Goal: Book appointment/travel/reservation

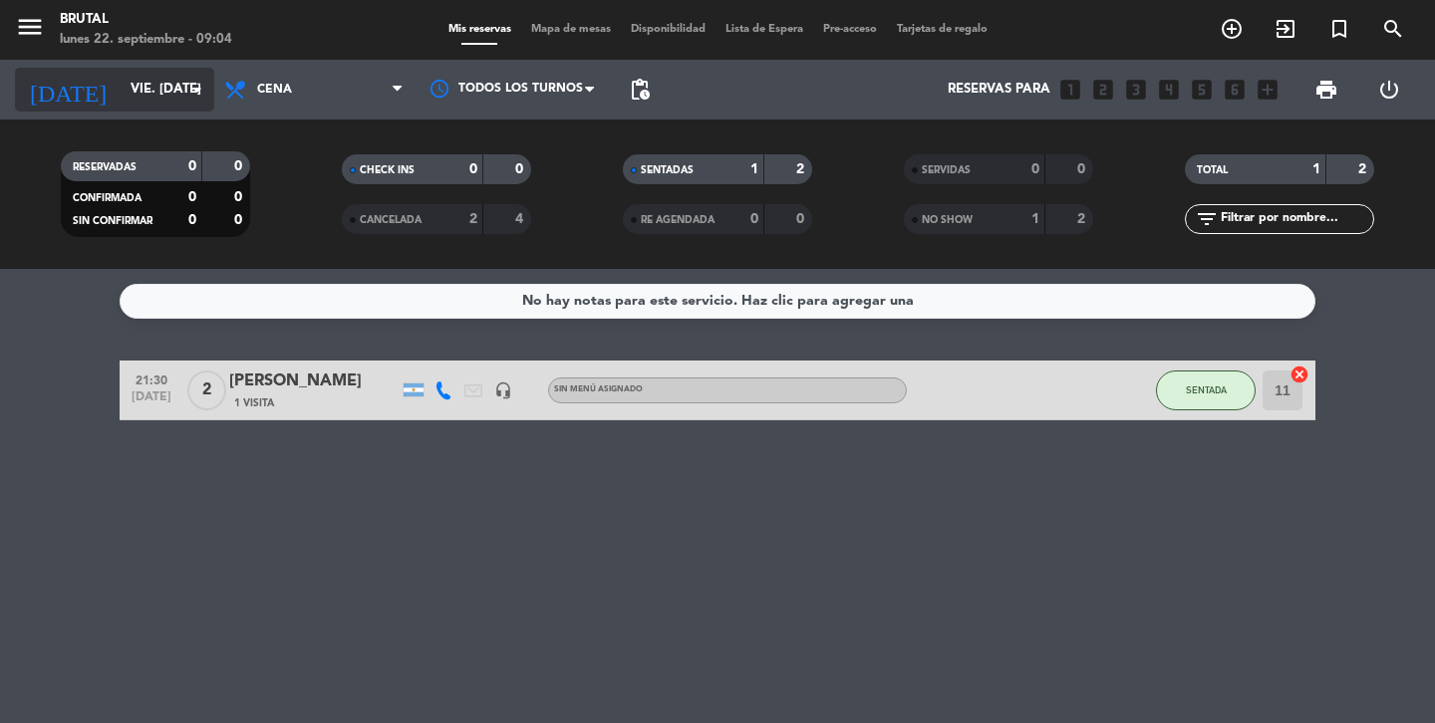
click at [141, 88] on input "vie. [DATE]" at bounding box center [208, 90] width 175 height 36
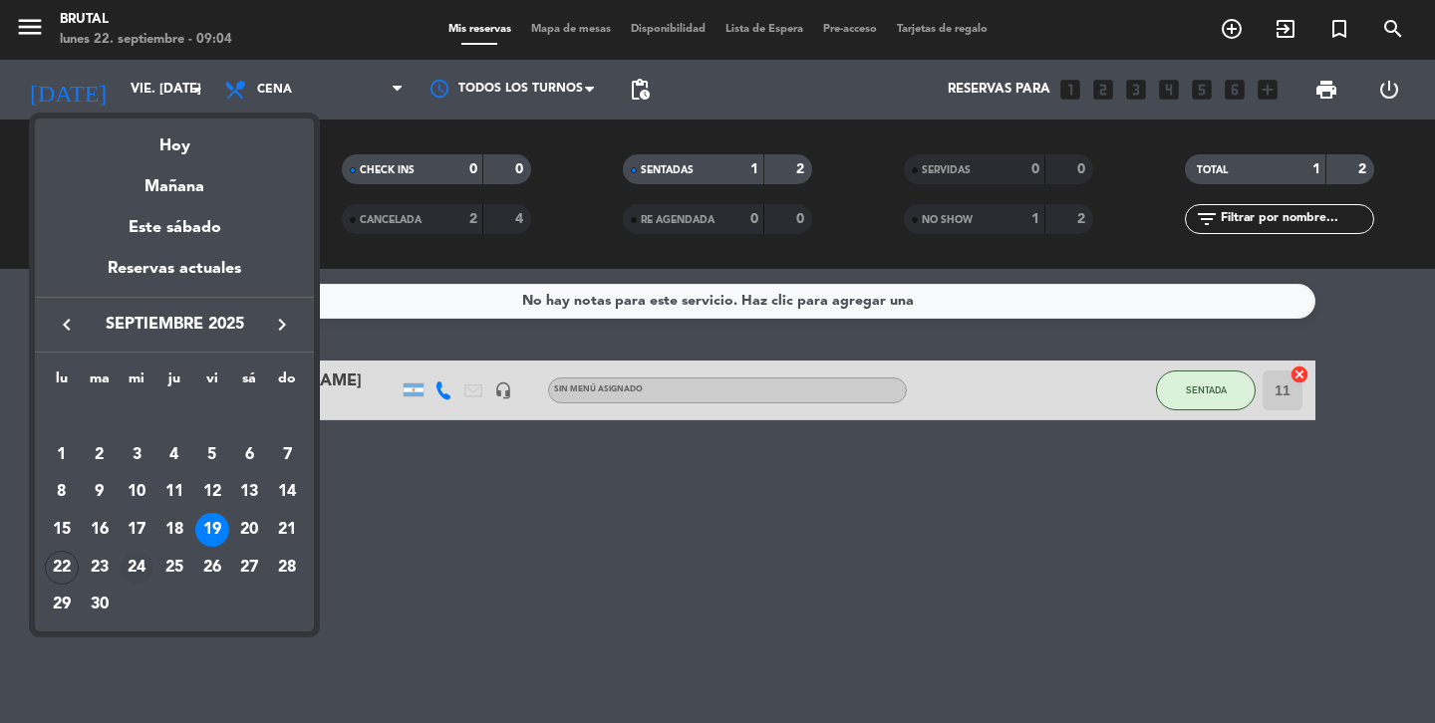
click at [137, 566] on div "24" at bounding box center [137, 568] width 34 height 34
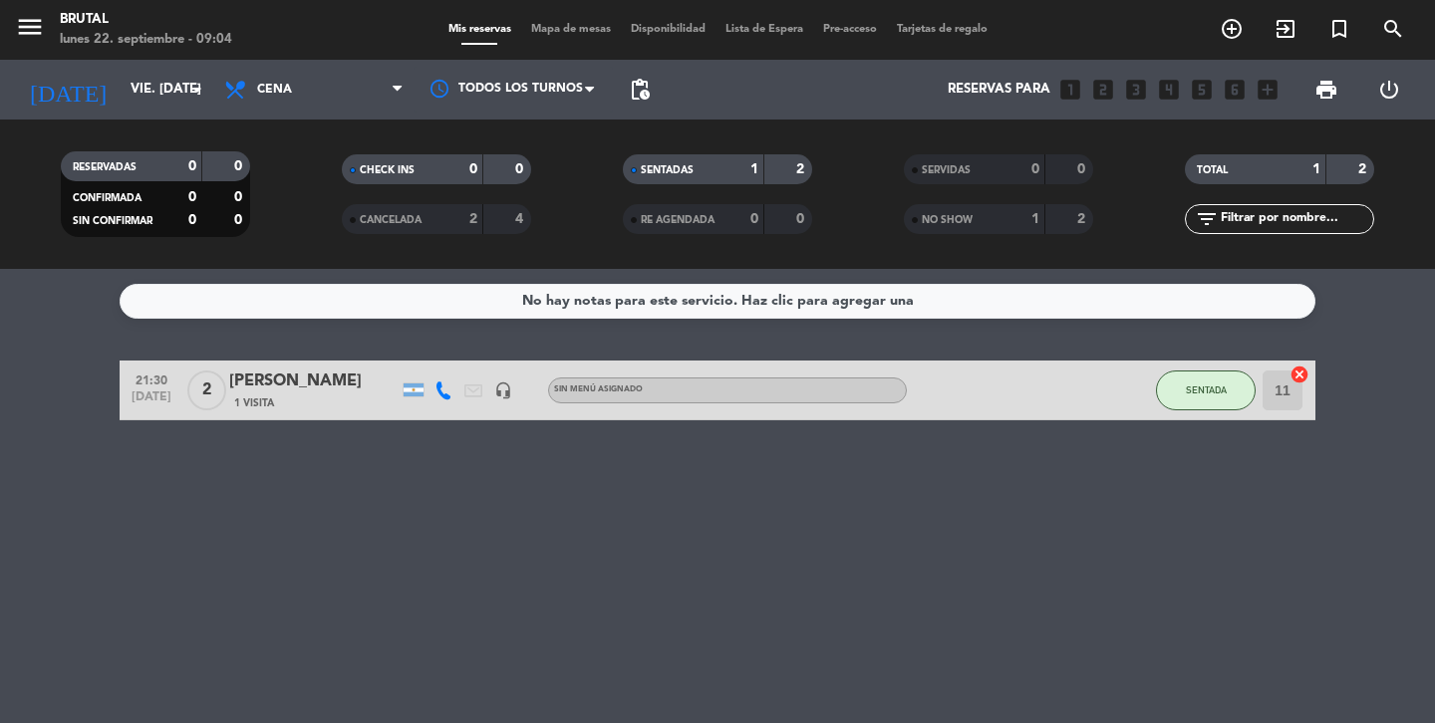
type input "mié. [DATE]"
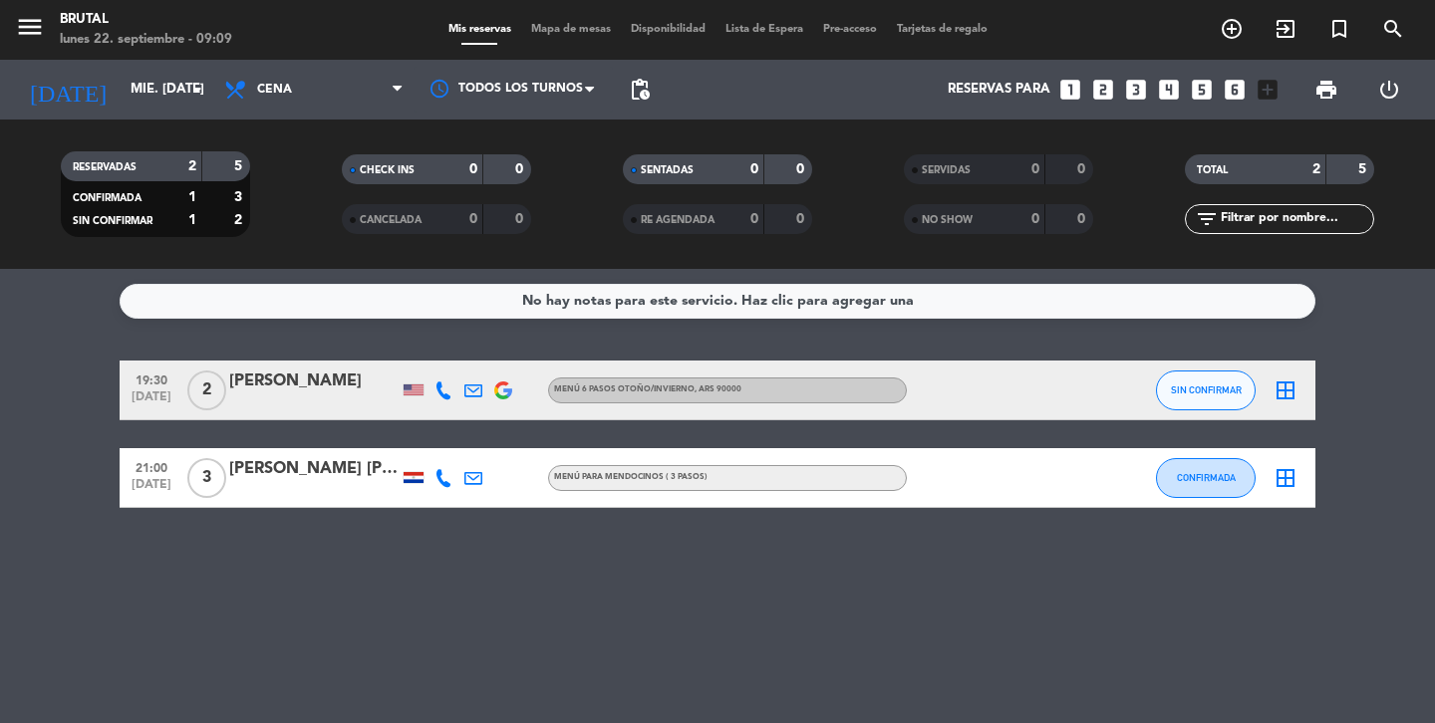
click at [1243, 93] on icon "looks_6" at bounding box center [1235, 90] width 26 height 26
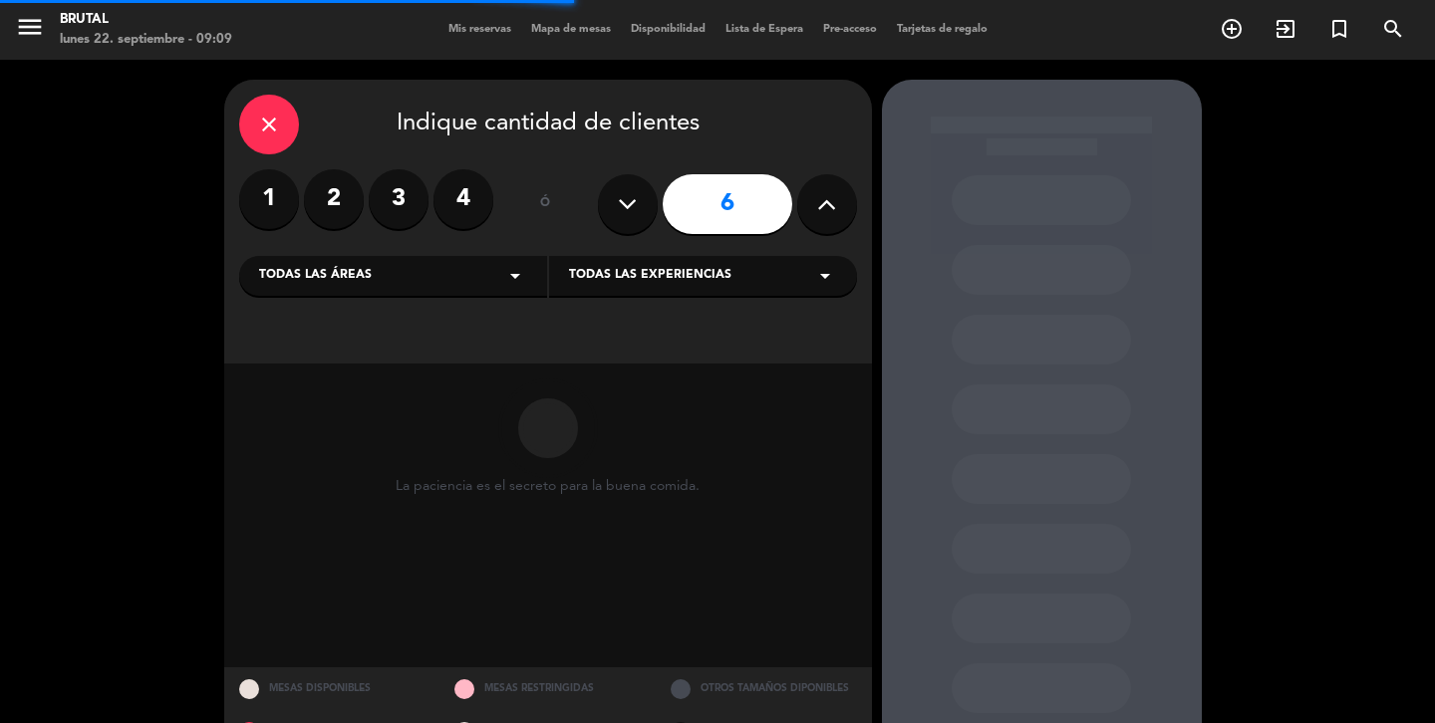
click at [840, 197] on button at bounding box center [827, 204] width 60 height 60
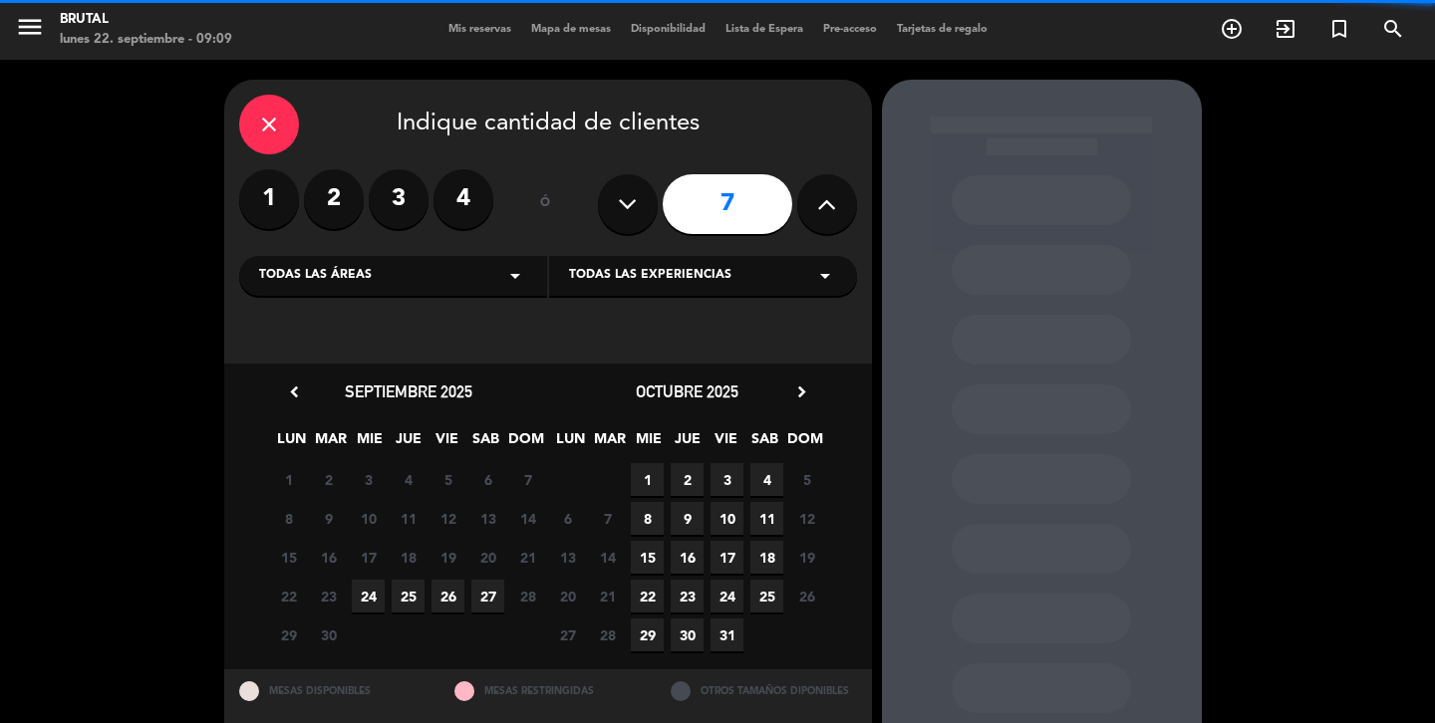
click at [840, 197] on button at bounding box center [827, 204] width 60 height 60
type input "8"
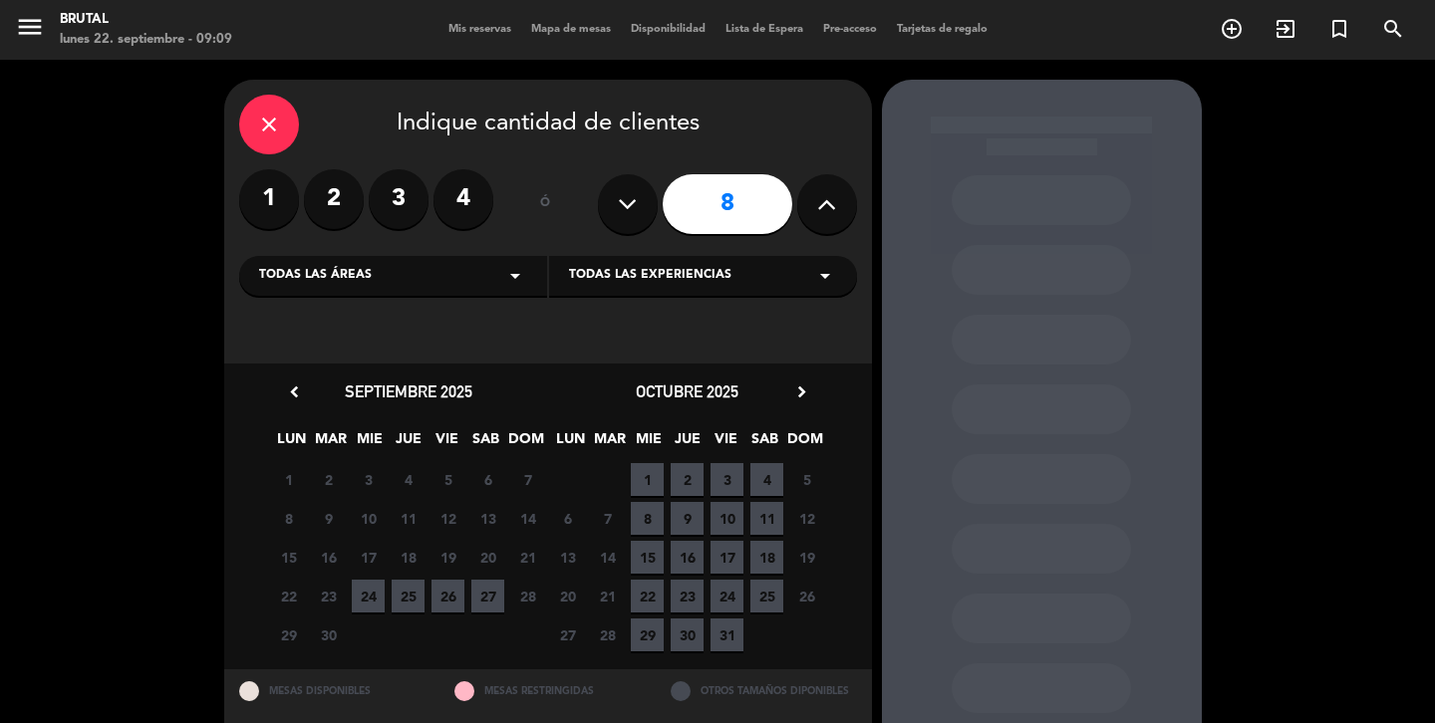
click at [728, 517] on span "10" at bounding box center [726, 518] width 33 height 33
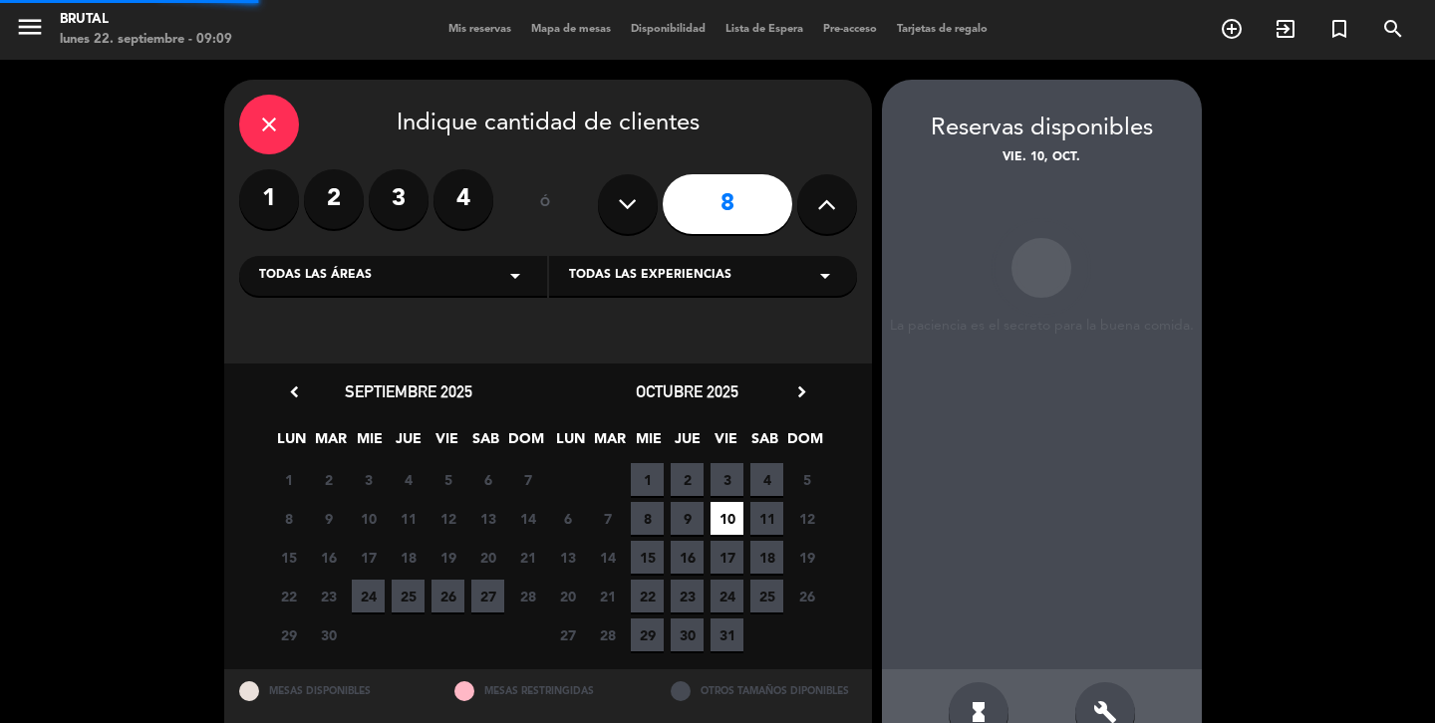
scroll to position [51, 0]
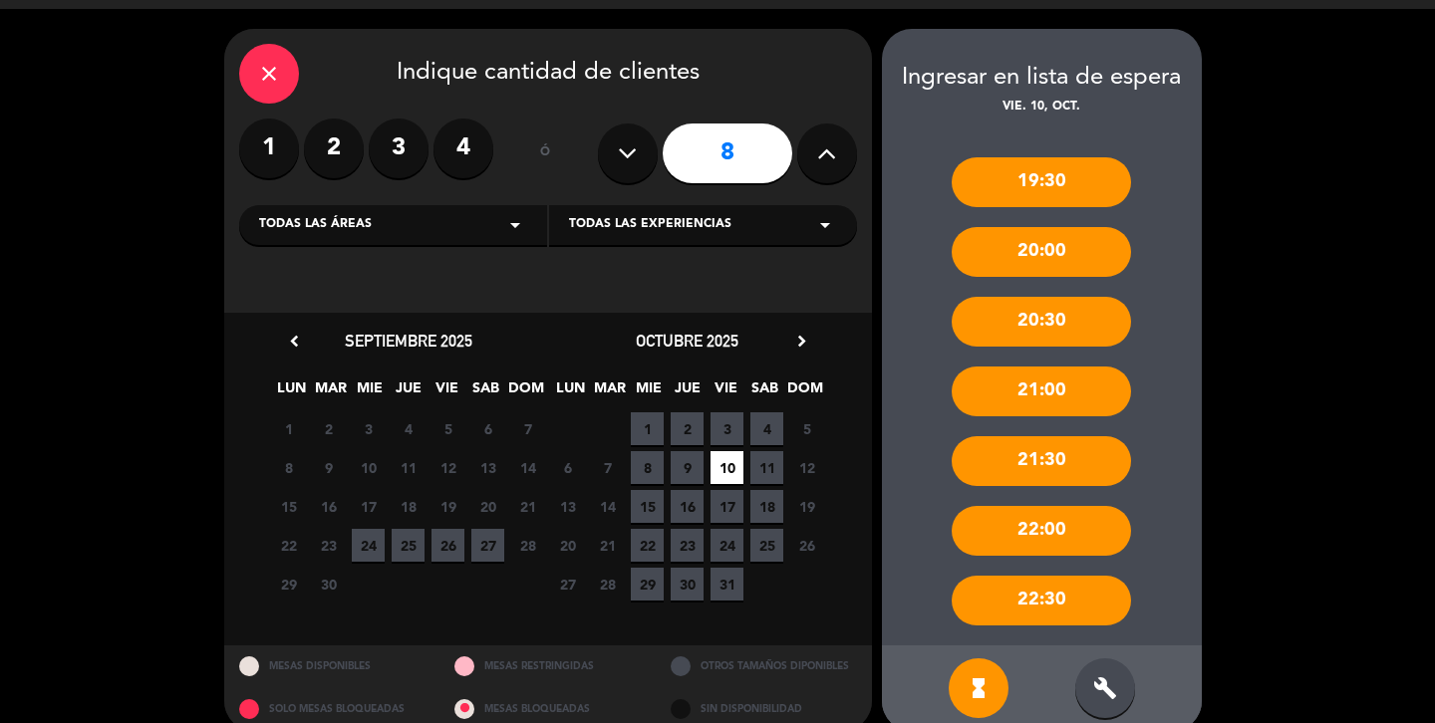
click at [1090, 695] on div "build" at bounding box center [1105, 689] width 60 height 60
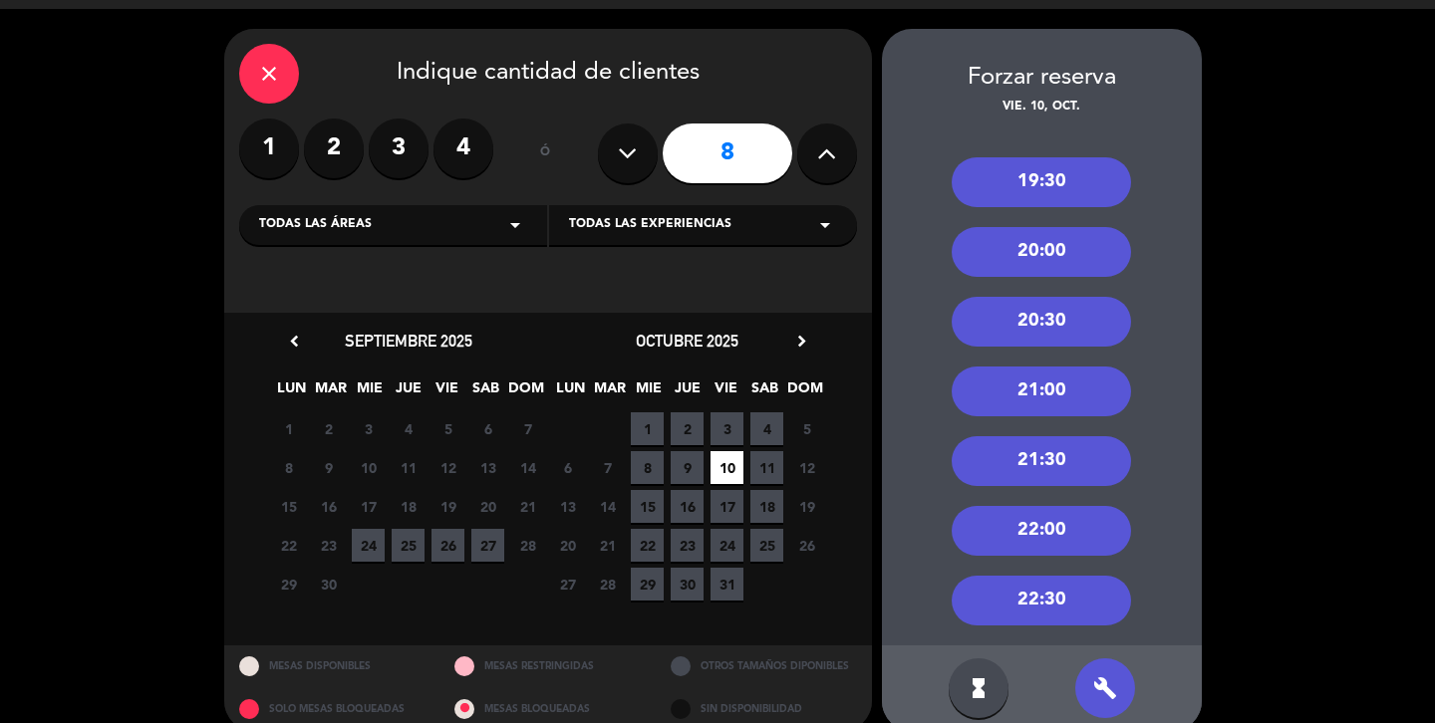
click at [1075, 397] on div "21:00" at bounding box center [1041, 392] width 179 height 50
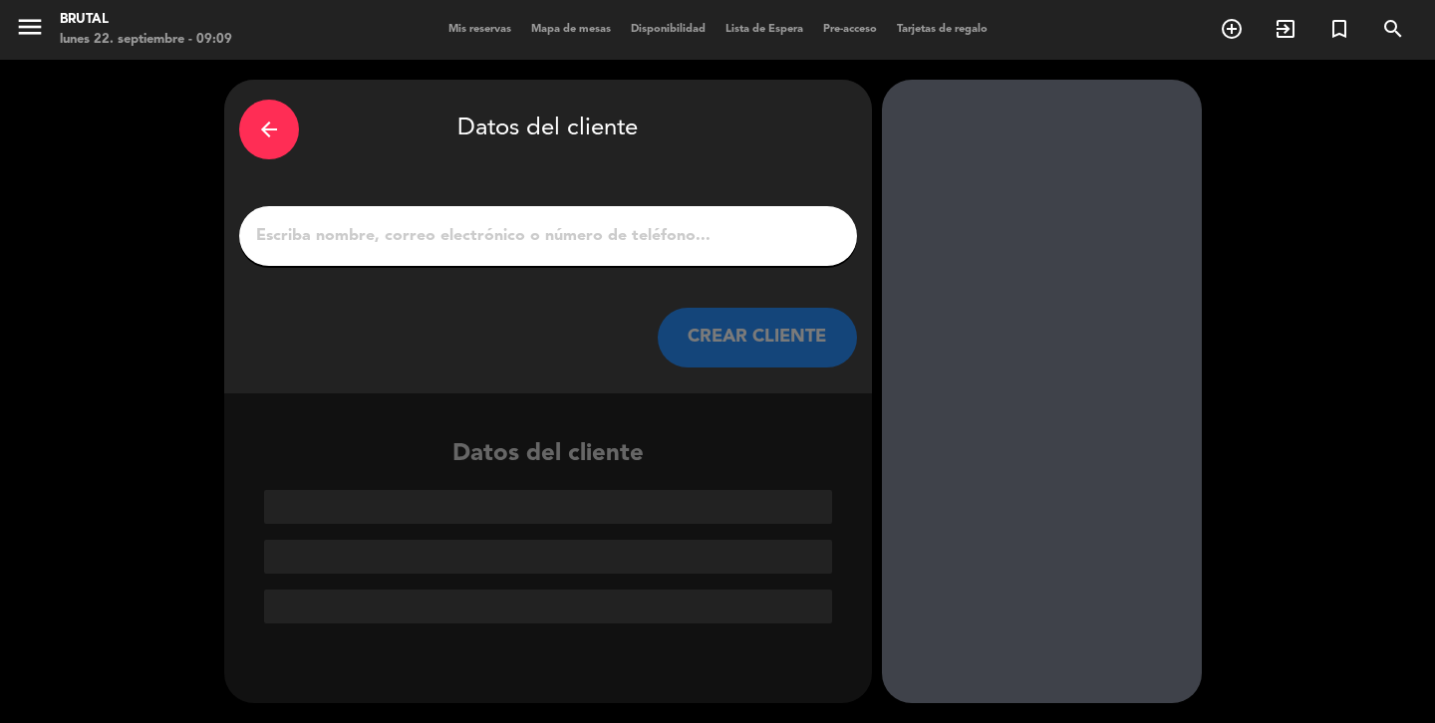
click at [639, 234] on input "1" at bounding box center [548, 236] width 588 height 28
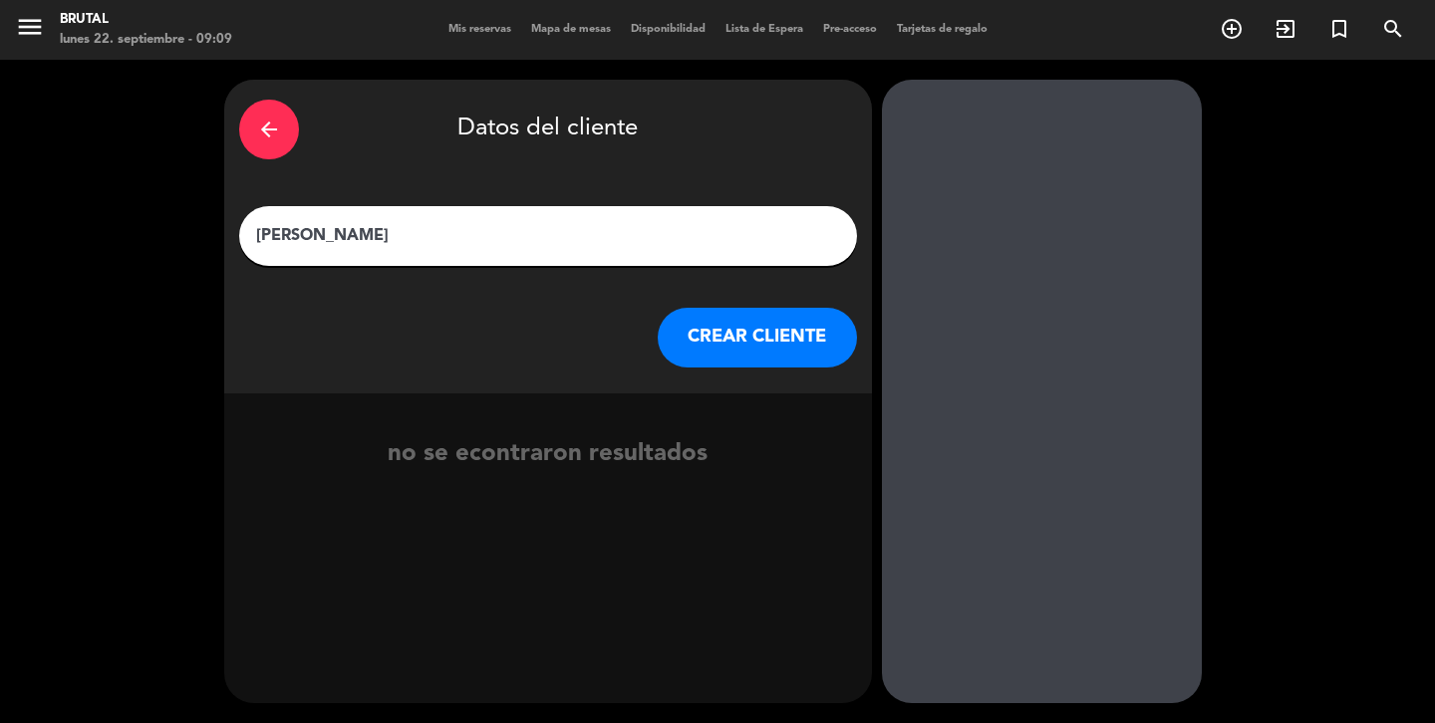
type input "[PERSON_NAME]"
click at [776, 342] on button "CREAR CLIENTE" at bounding box center [757, 338] width 199 height 60
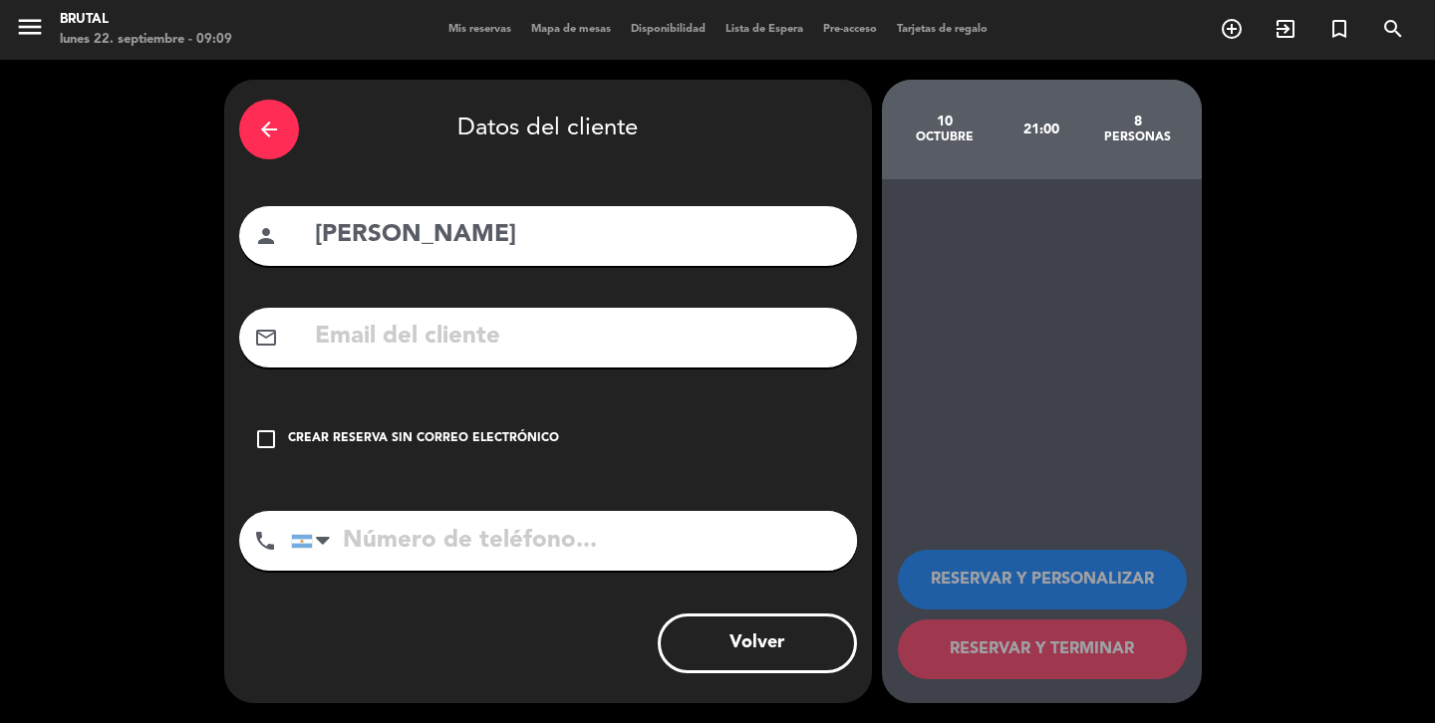
click at [496, 338] on input "text" at bounding box center [577, 337] width 529 height 41
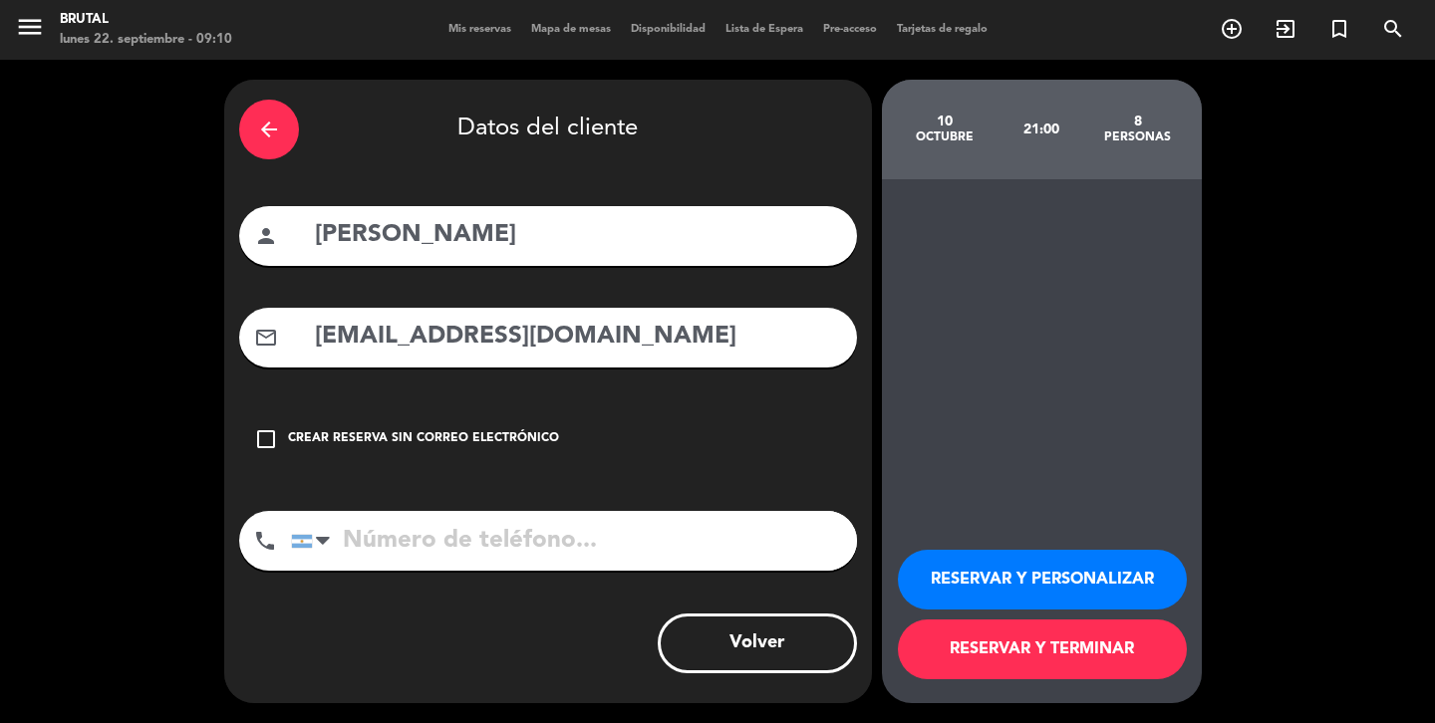
type input "[EMAIL_ADDRESS][DOMAIN_NAME]"
click at [525, 544] on input "tel" at bounding box center [574, 541] width 566 height 60
type input "1168179880"
click at [1012, 589] on button "RESERVAR Y PERSONALIZAR" at bounding box center [1042, 580] width 289 height 60
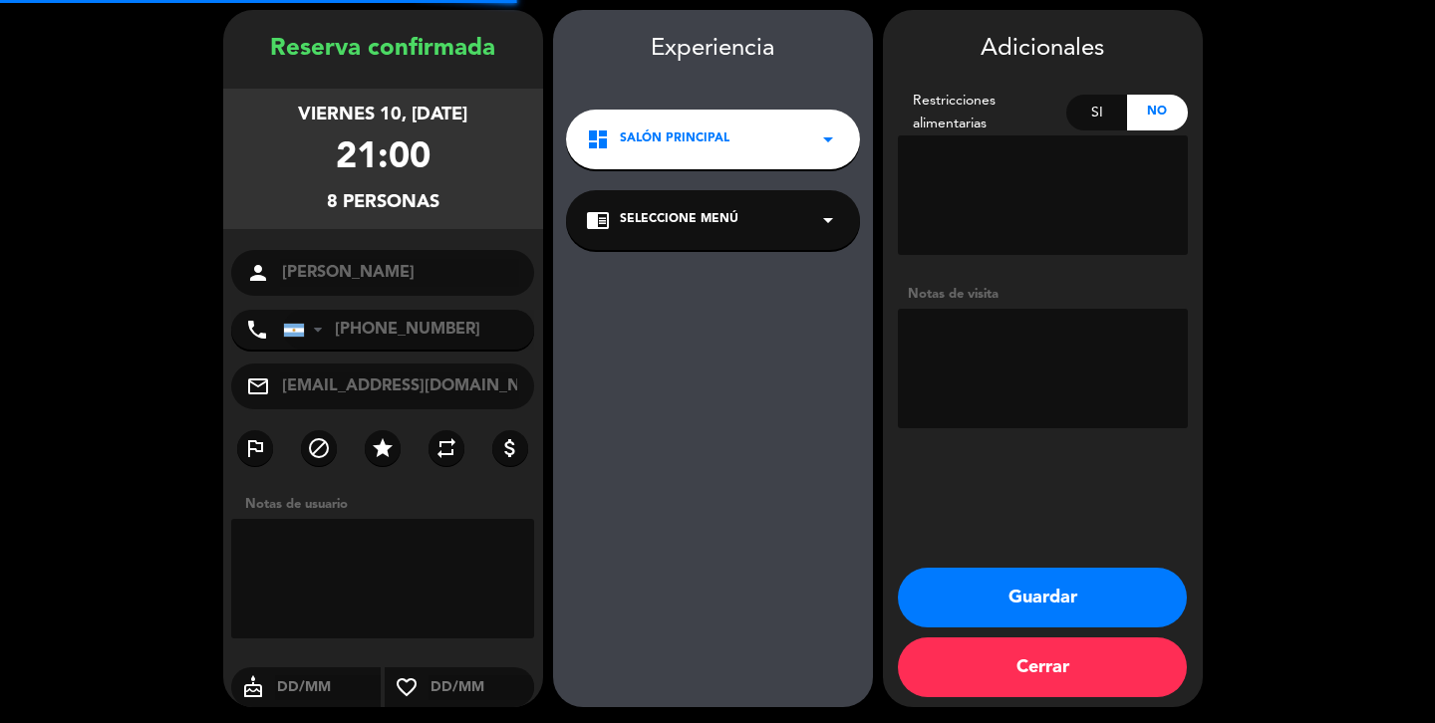
scroll to position [74, 0]
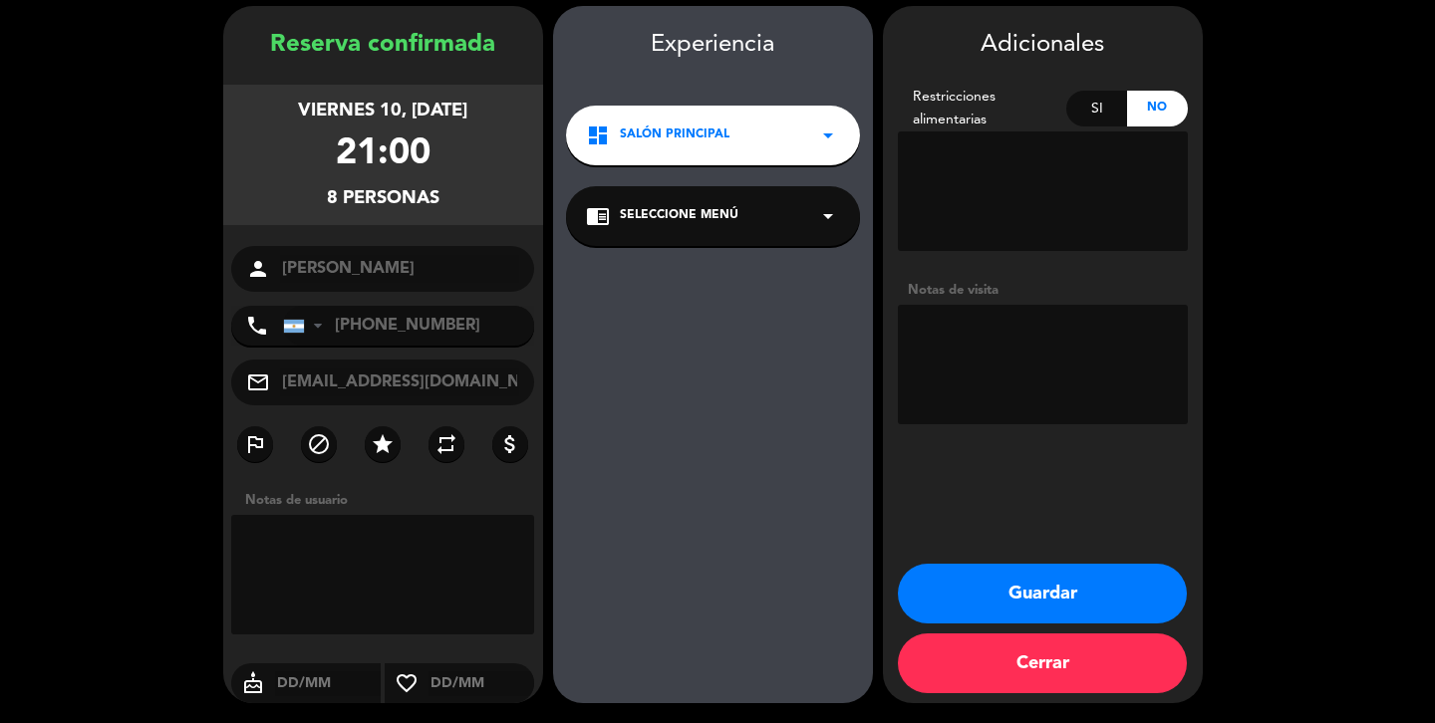
click at [379, 553] on textarea at bounding box center [383, 575] width 304 height 120
type textarea "Seran 9 personas, 8 adultos y un menor"
click at [945, 572] on button "Guardar" at bounding box center [1042, 594] width 289 height 60
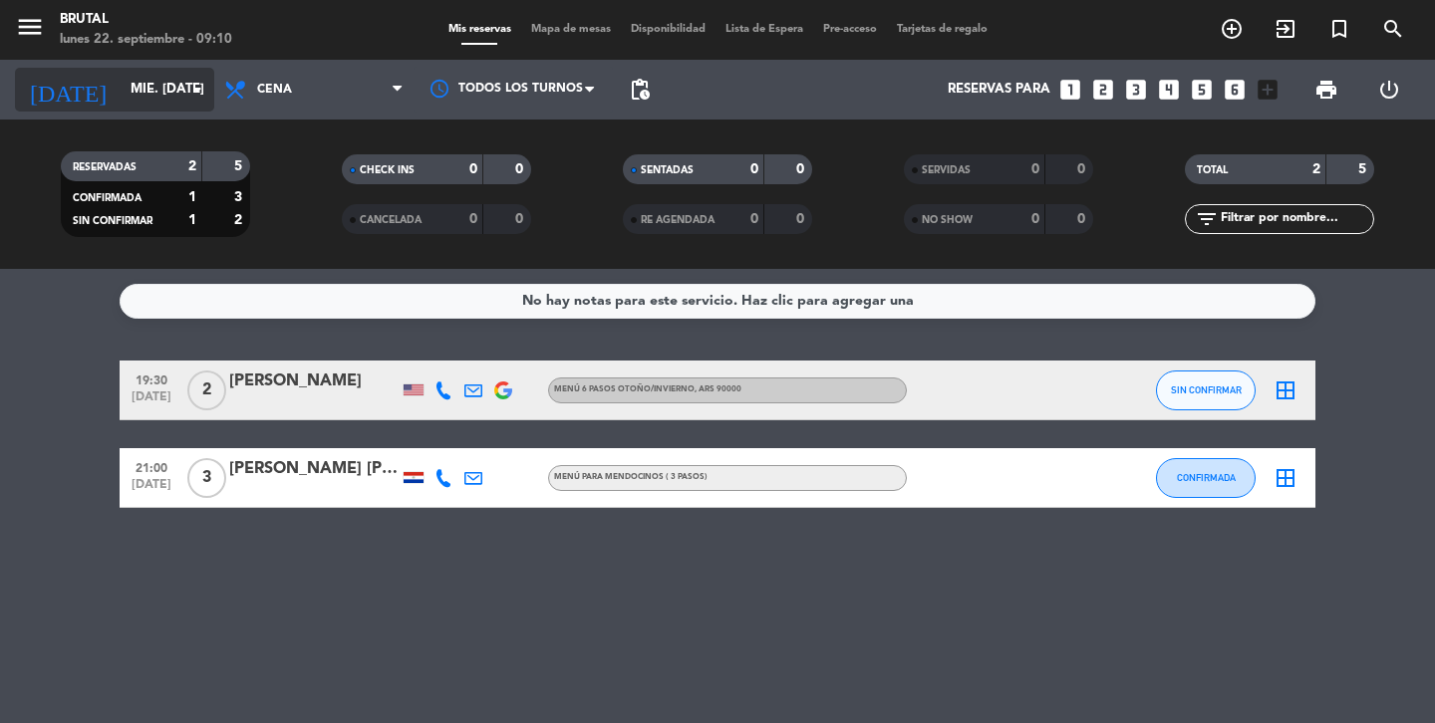
click at [121, 82] on input "mié. [DATE]" at bounding box center [208, 90] width 175 height 36
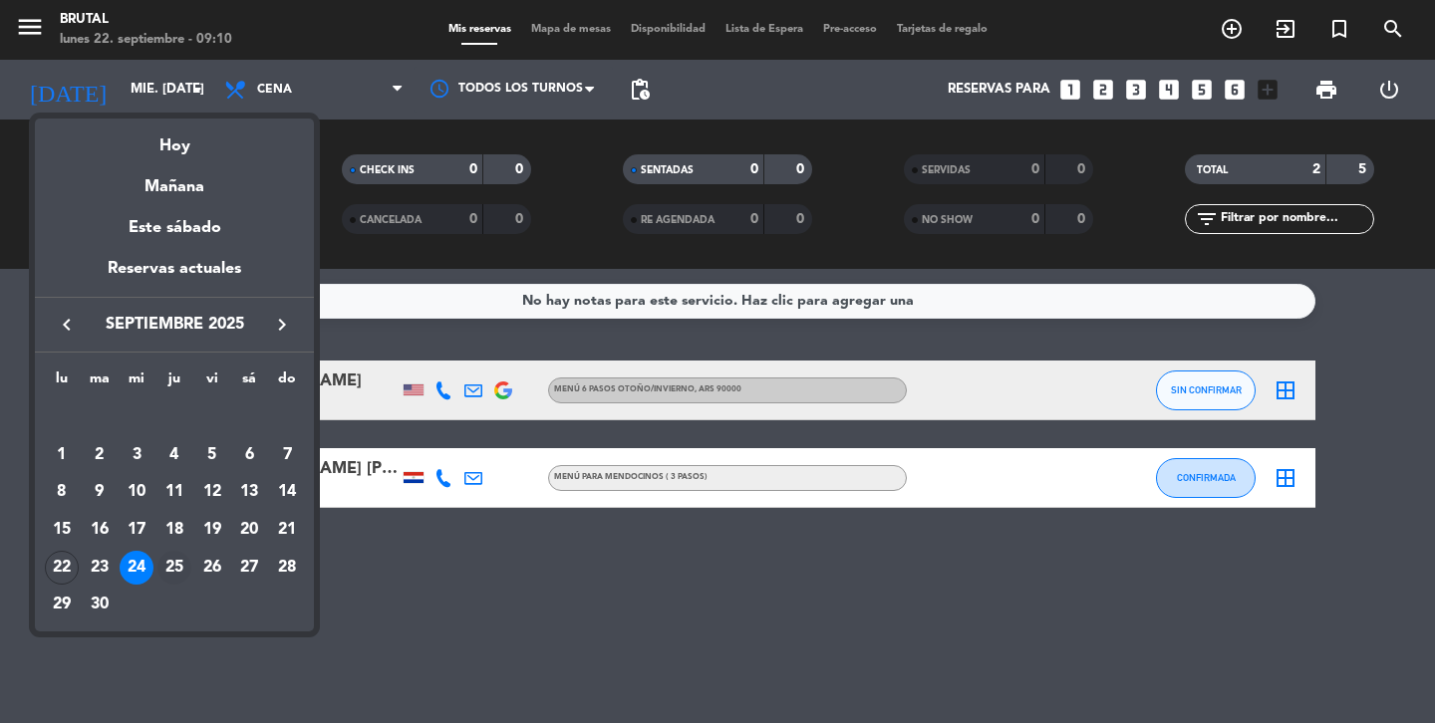
click at [176, 569] on div "25" at bounding box center [174, 568] width 34 height 34
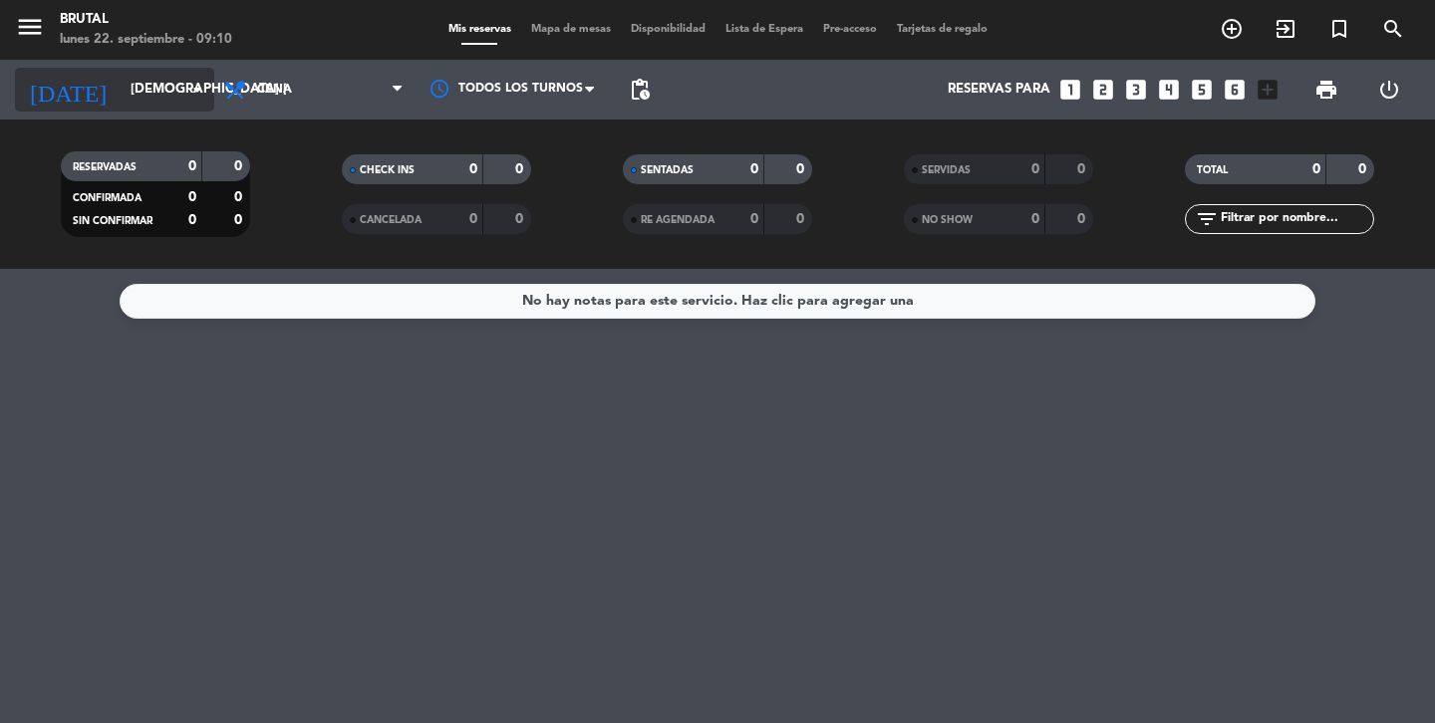
click at [121, 106] on input "[DEMOGRAPHIC_DATA] [DATE]" at bounding box center [208, 90] width 175 height 36
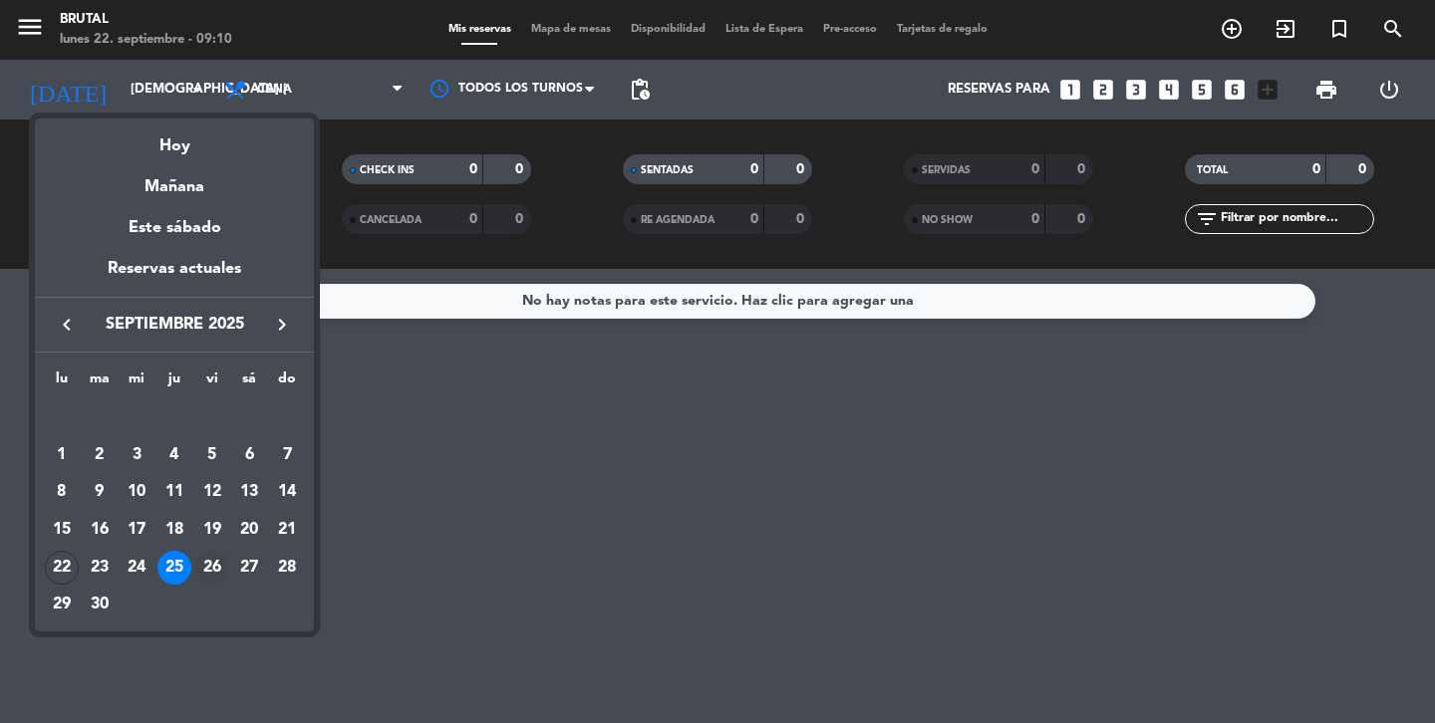
click at [214, 572] on div "26" at bounding box center [212, 568] width 34 height 34
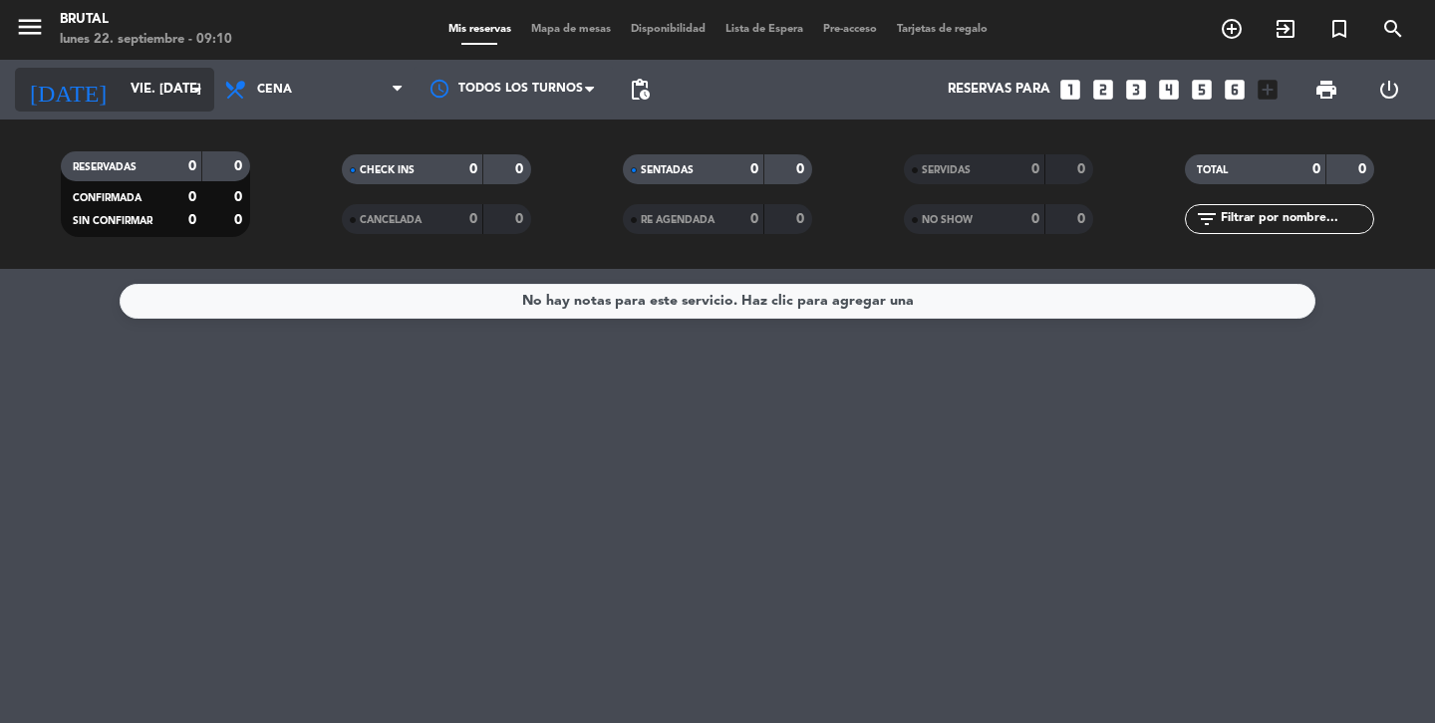
click at [124, 98] on input "vie. [DATE]" at bounding box center [208, 90] width 175 height 36
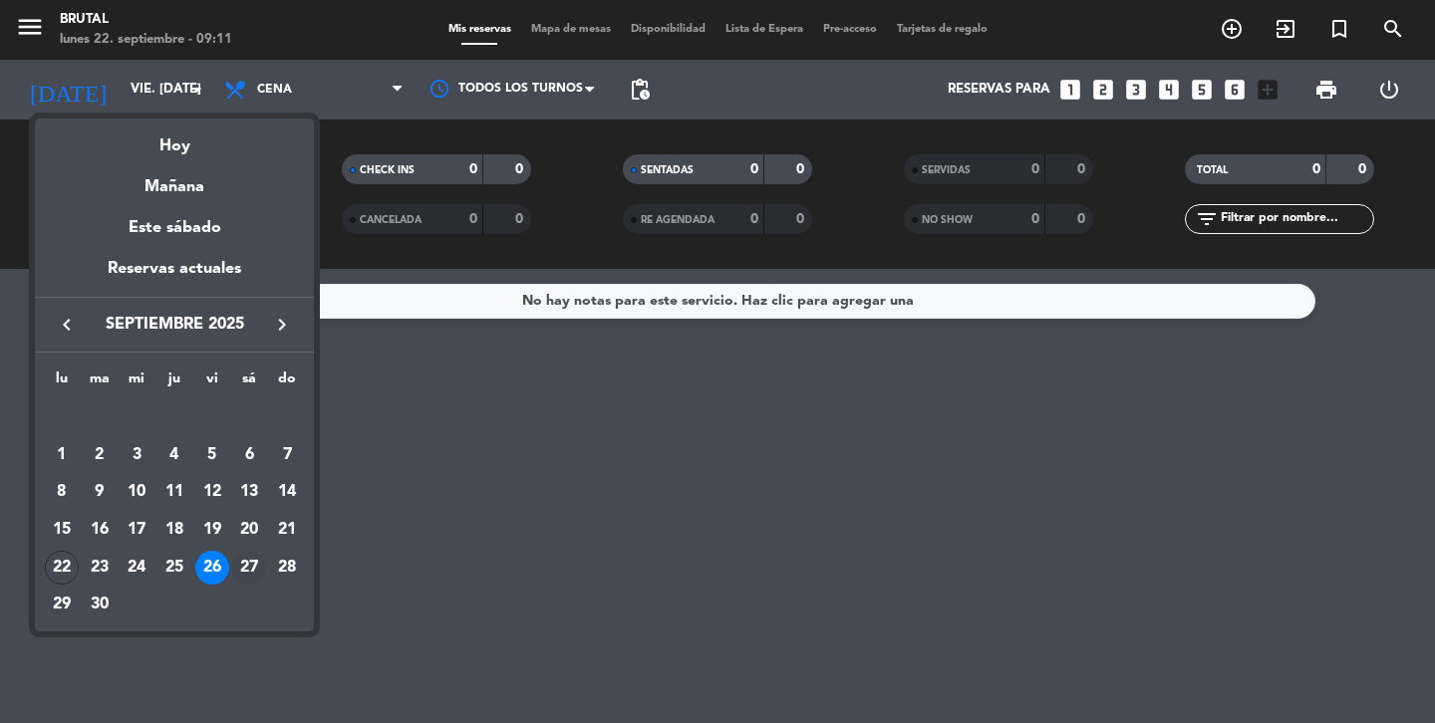
click at [249, 572] on div "27" at bounding box center [249, 568] width 34 height 34
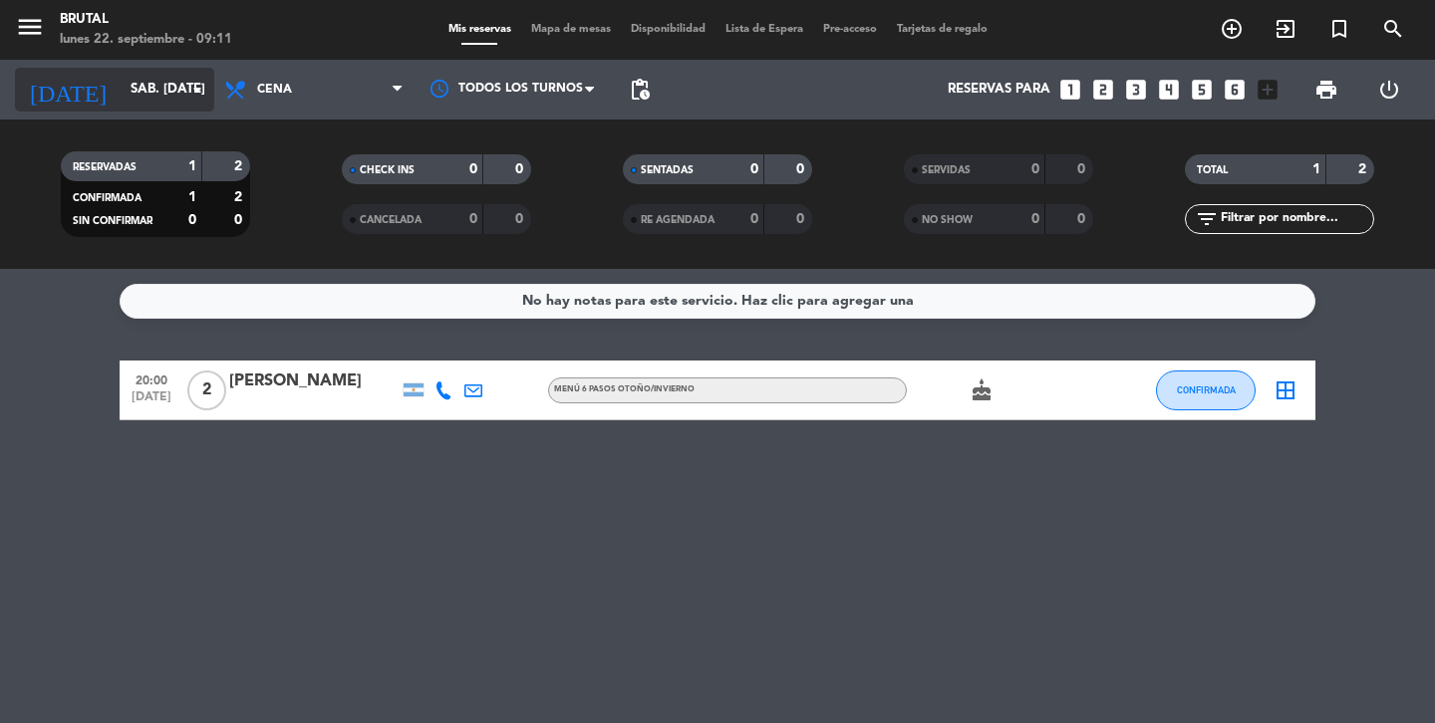
click at [138, 109] on div "[DATE] sáb. [DATE] arrow_drop_down" at bounding box center [114, 90] width 199 height 44
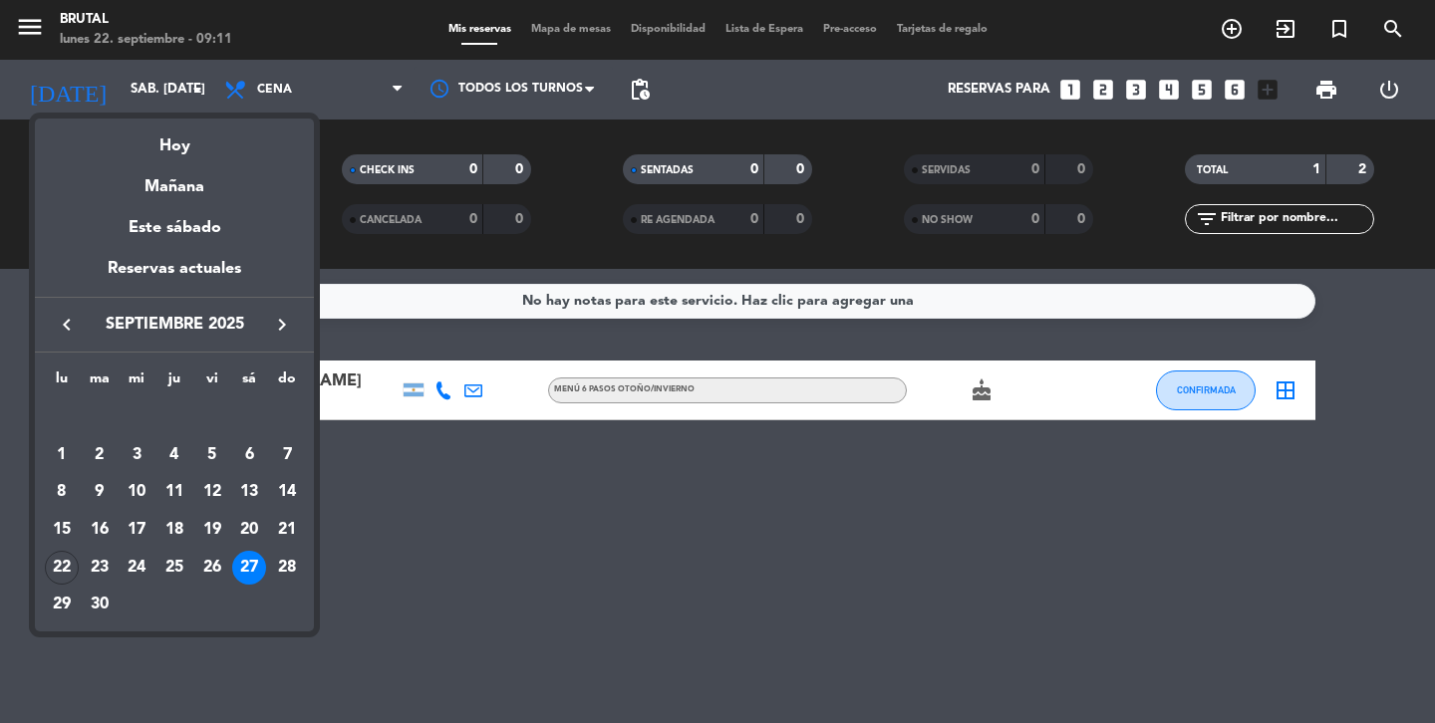
click at [284, 337] on button "keyboard_arrow_right" at bounding box center [282, 325] width 36 height 26
click at [210, 498] on div "10" at bounding box center [212, 492] width 34 height 34
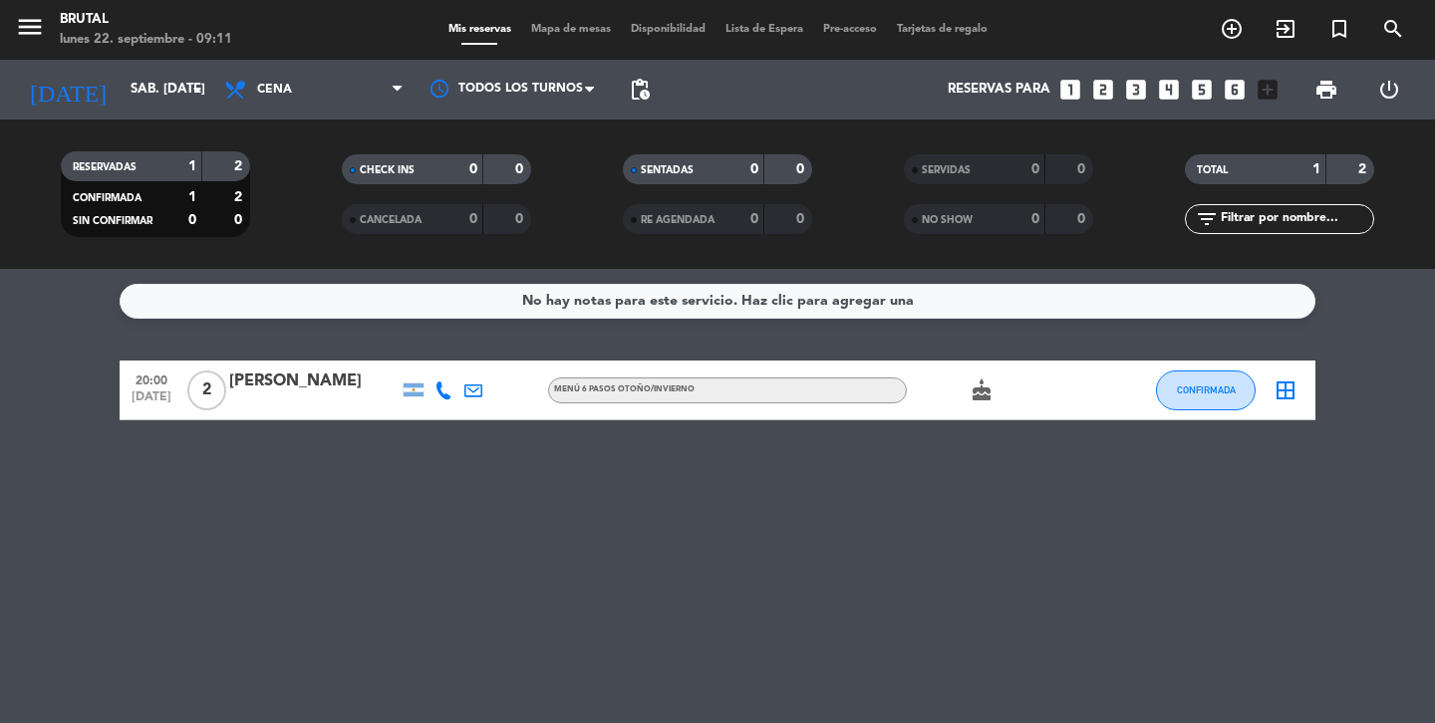
type input "vie. [DATE]"
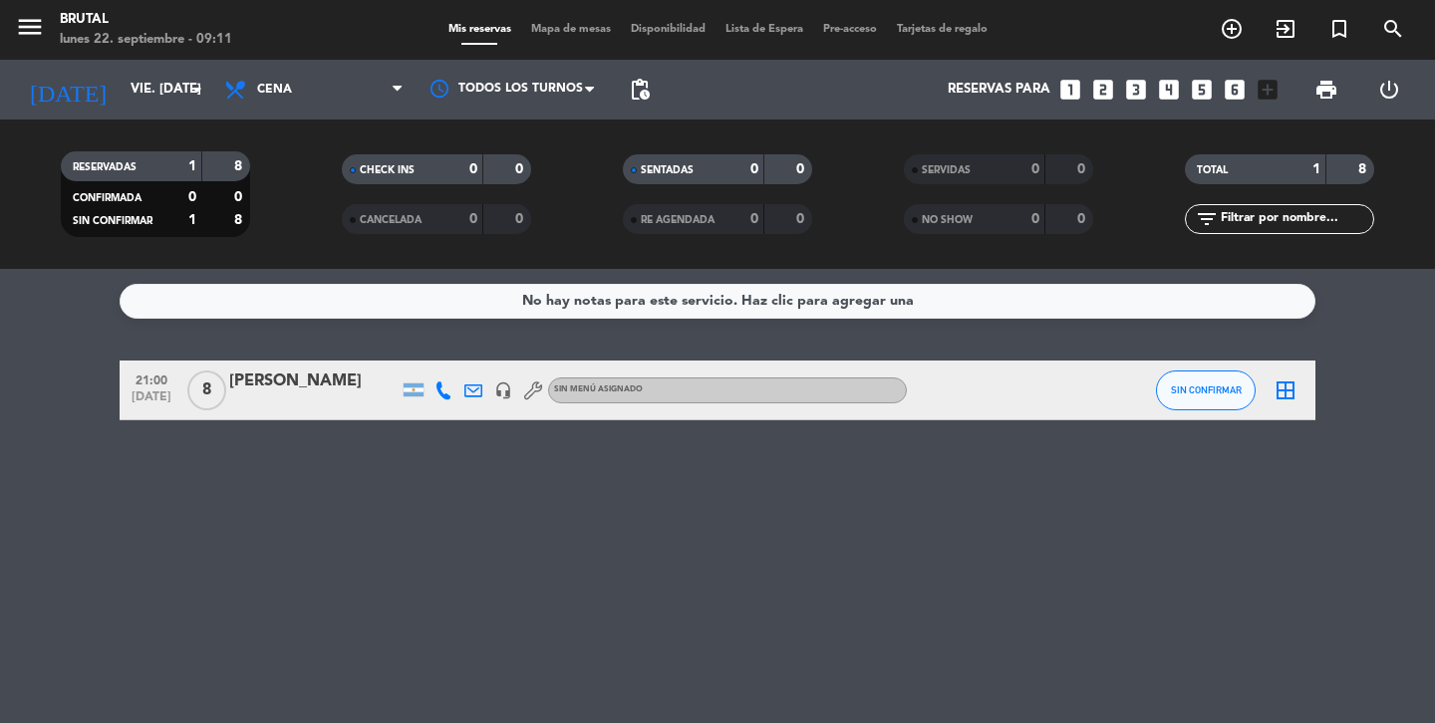
click at [217, 390] on span "8" at bounding box center [206, 391] width 39 height 40
click at [301, 401] on div at bounding box center [313, 404] width 169 height 16
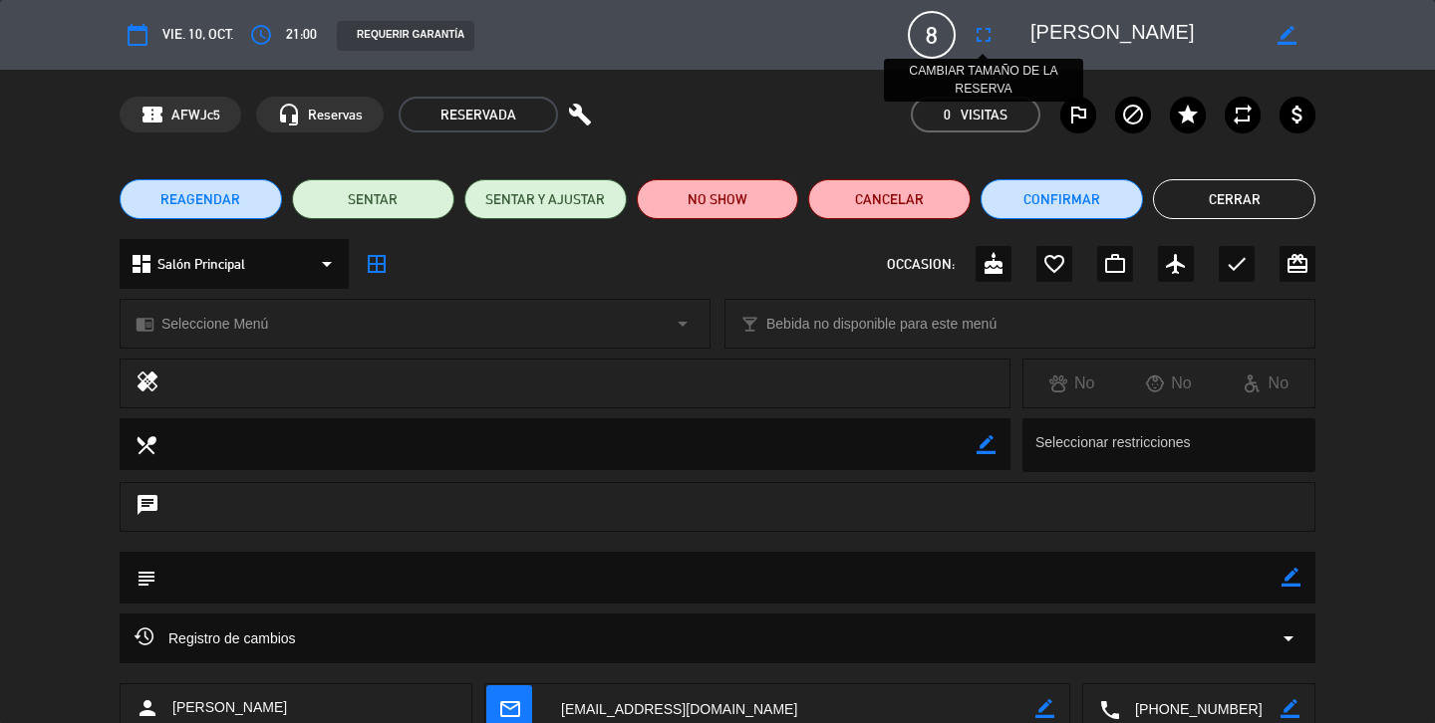
click at [985, 31] on icon "fullscreen" at bounding box center [984, 35] width 24 height 24
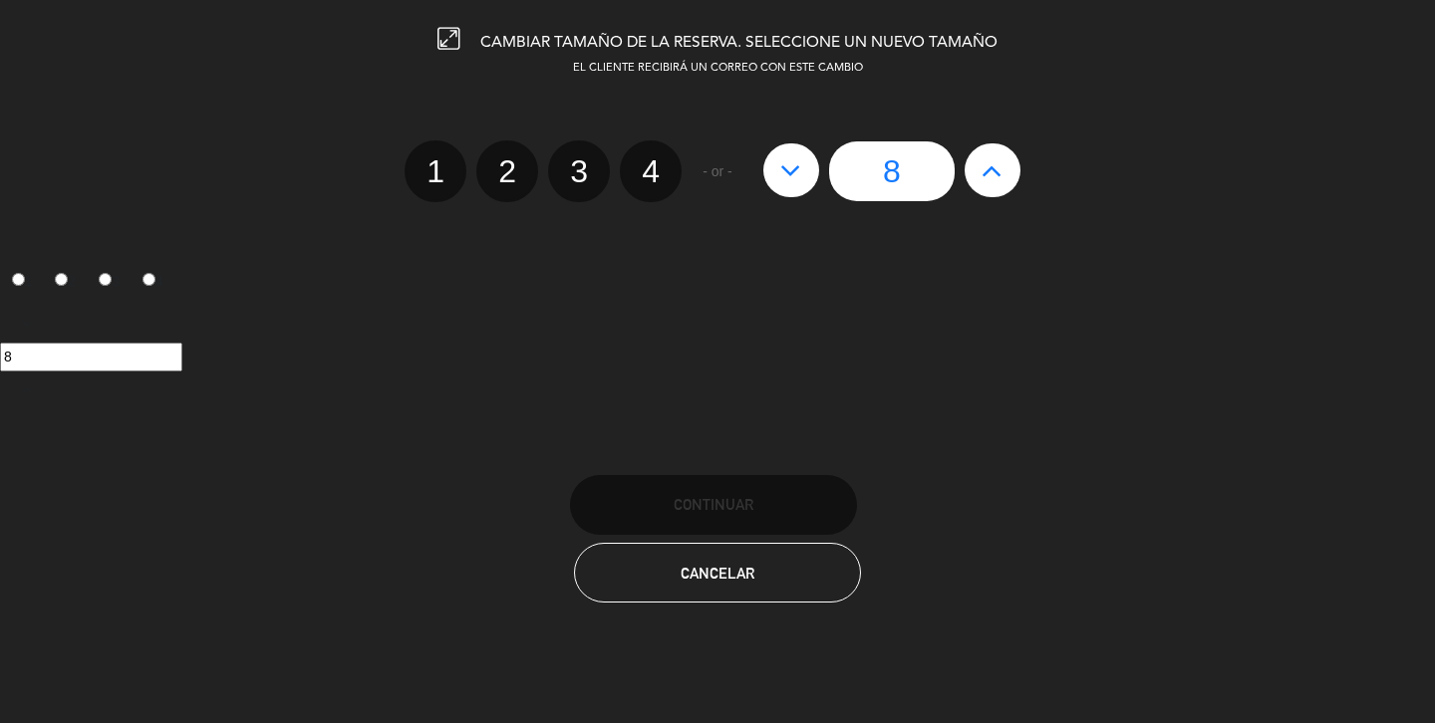
click at [1000, 177] on icon at bounding box center [991, 170] width 21 height 32
type input "9"
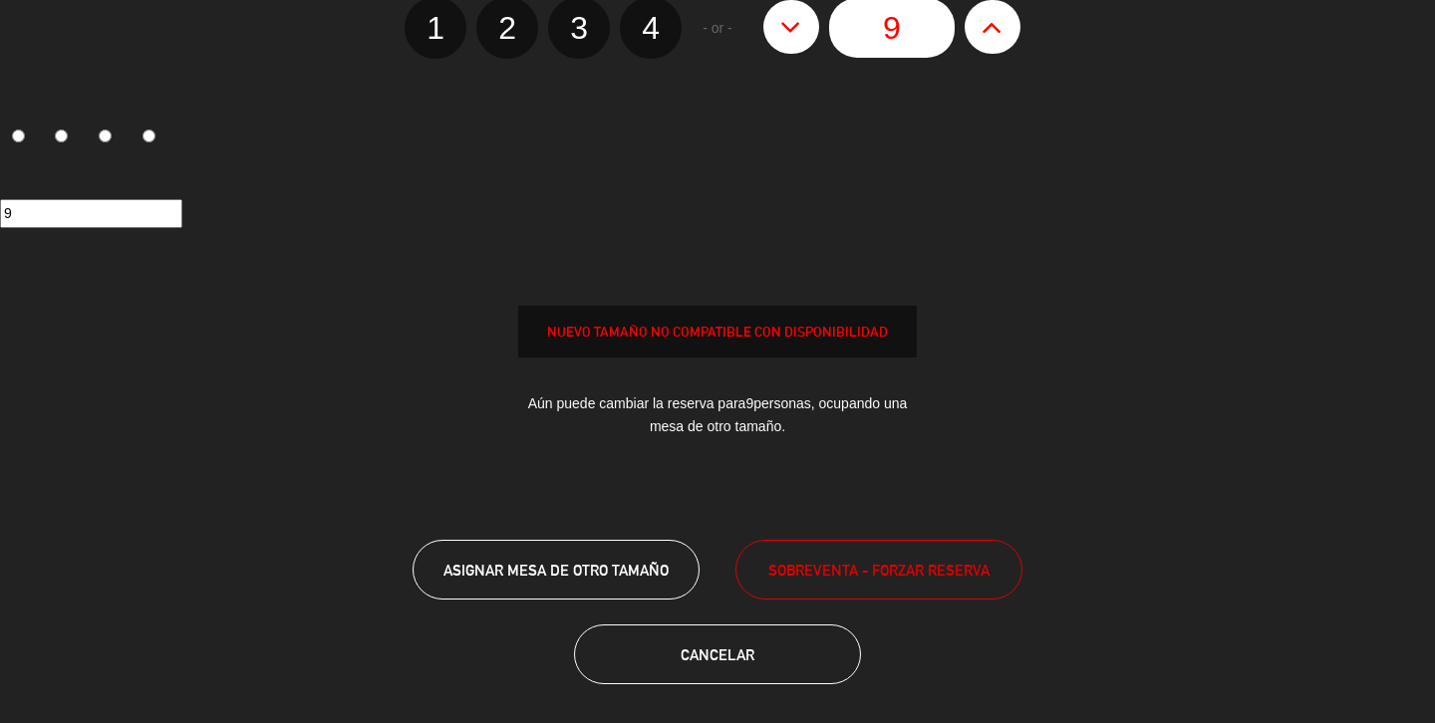
scroll to position [148, 0]
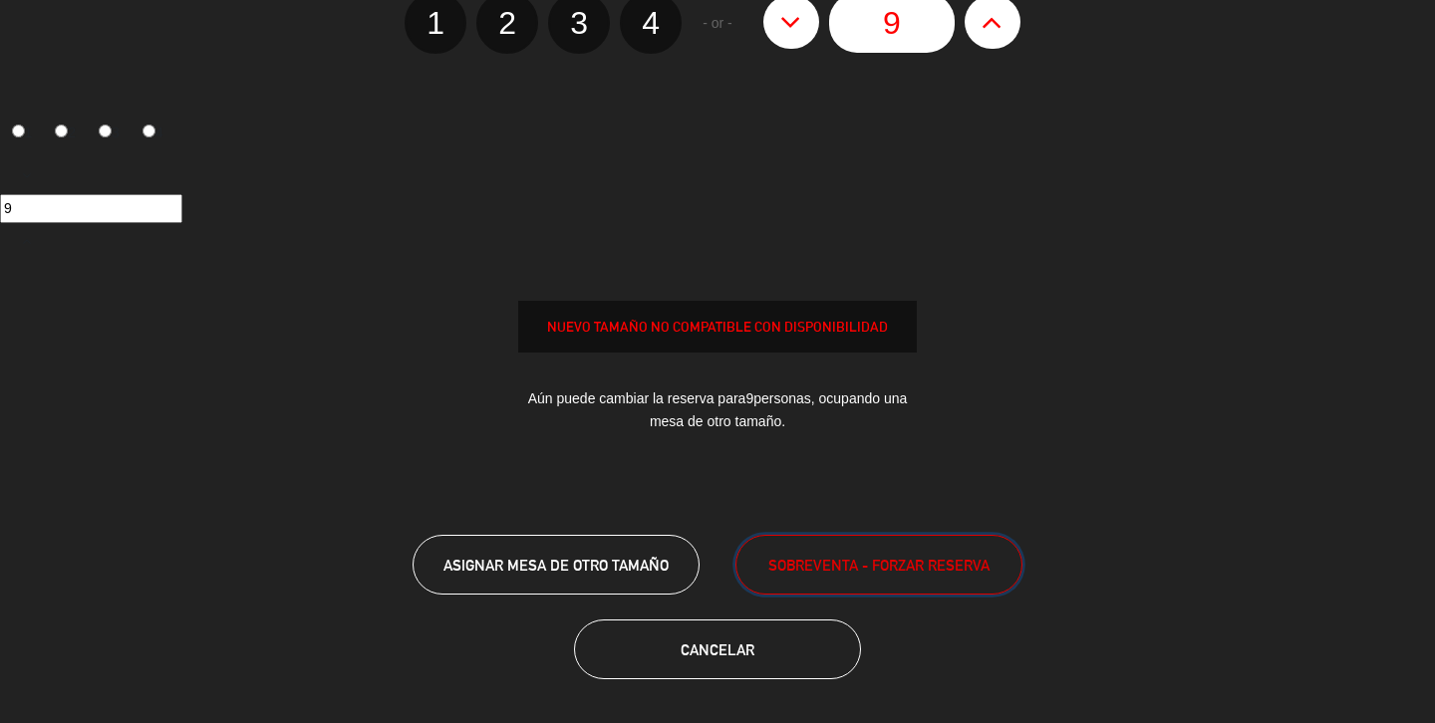
click at [876, 561] on span "SOBREVENTA - FORZAR RESERVA" at bounding box center [878, 565] width 221 height 23
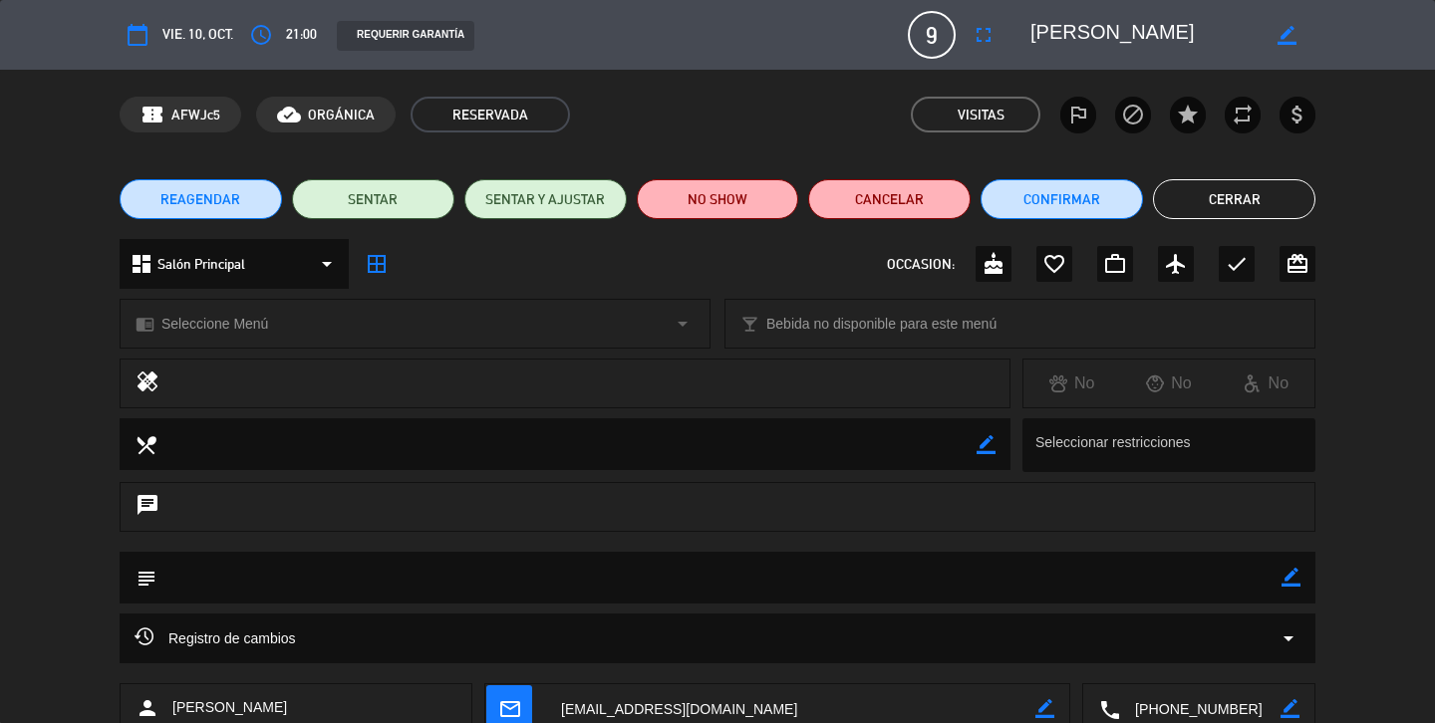
click at [1223, 206] on button "Cerrar" at bounding box center [1234, 199] width 162 height 40
